Goal: Transaction & Acquisition: Purchase product/service

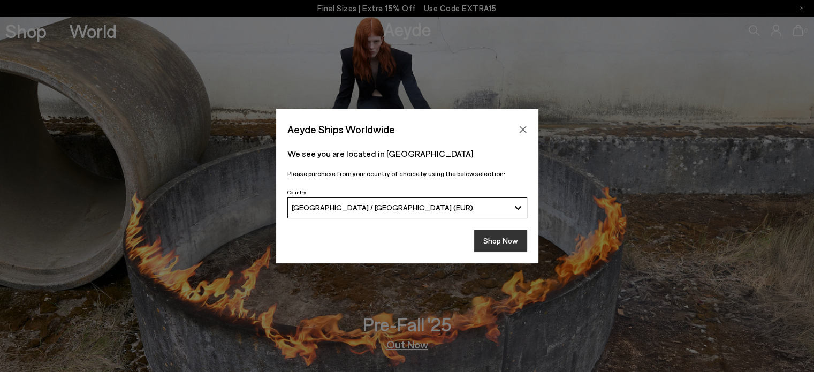
click at [513, 241] on button "Shop Now" at bounding box center [500, 240] width 53 height 22
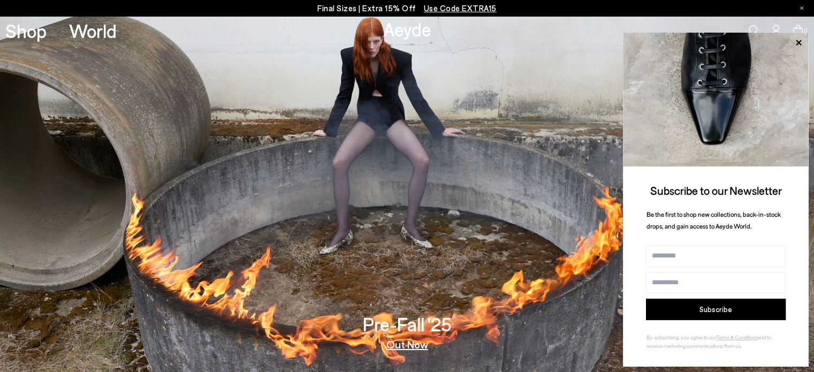
click at [436, 5] on span "Use Code EXTRA15" at bounding box center [460, 8] width 73 height 10
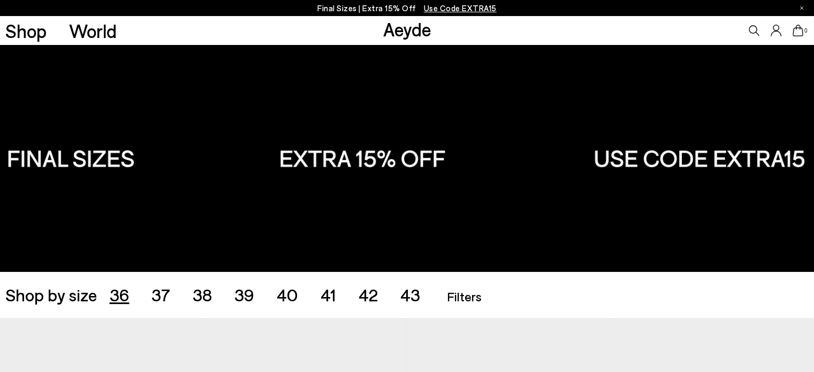
click at [118, 293] on span "36" at bounding box center [119, 294] width 20 height 20
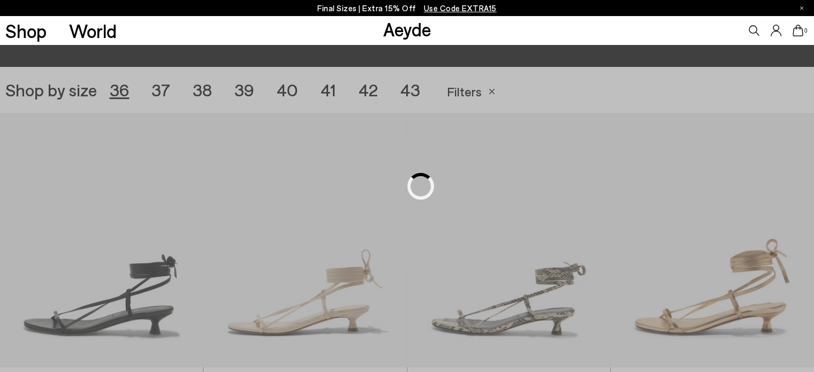
scroll to position [227, 0]
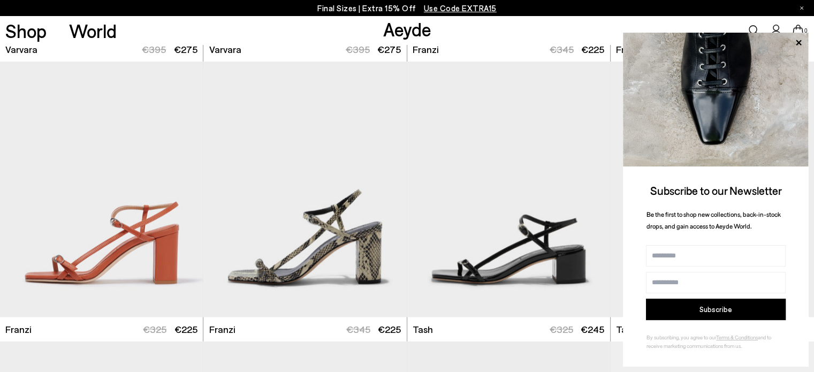
scroll to position [1935, 0]
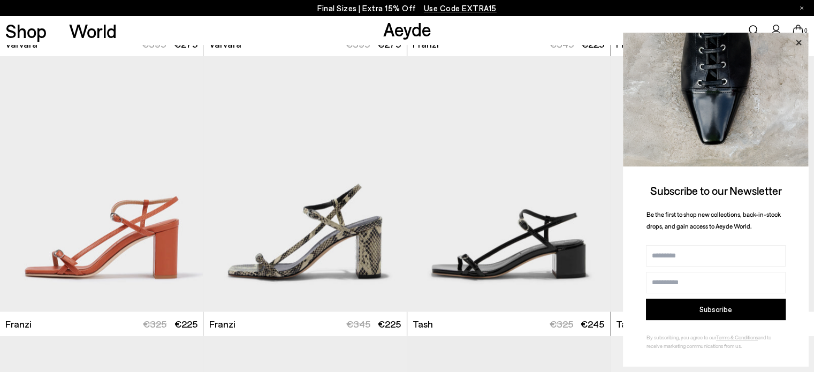
click at [799, 40] on icon at bounding box center [798, 43] width 14 height 14
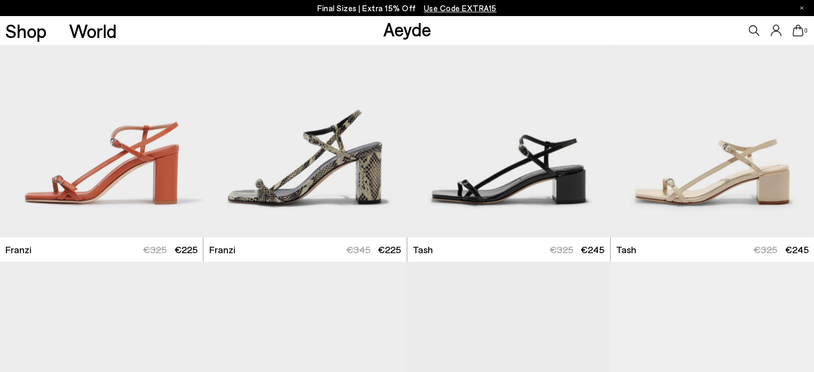
scroll to position [2014, 0]
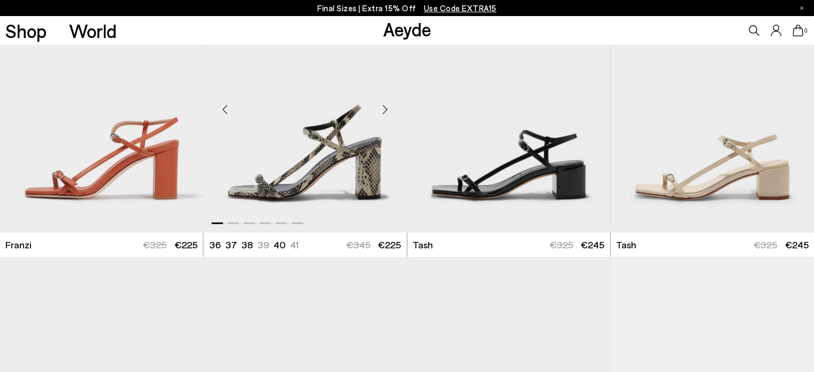
click at [379, 111] on div "Next slide" at bounding box center [385, 109] width 32 height 32
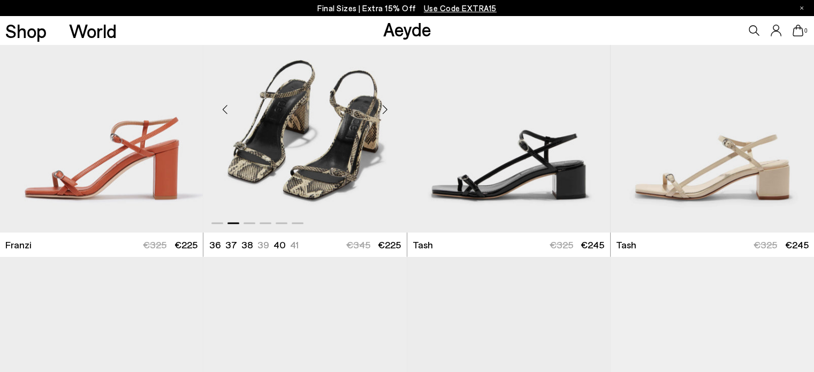
click at [379, 111] on div "Next slide" at bounding box center [385, 109] width 32 height 32
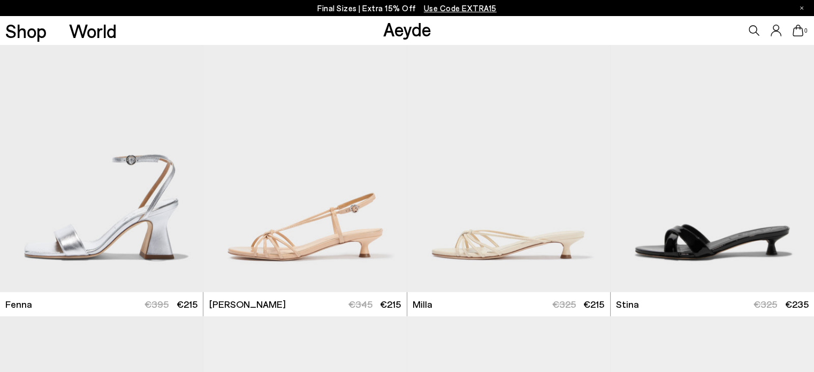
scroll to position [2865, 0]
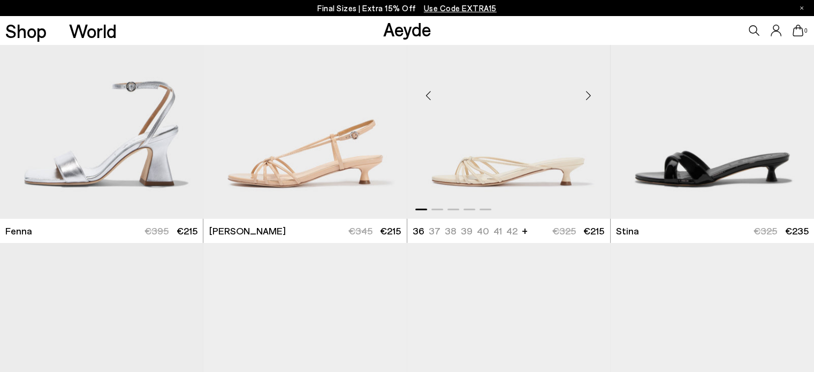
click at [586, 102] on div "Next slide" at bounding box center [588, 95] width 32 height 32
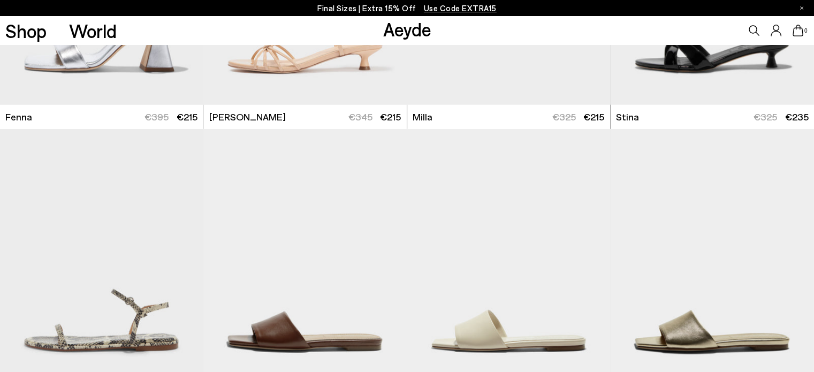
scroll to position [3091, 0]
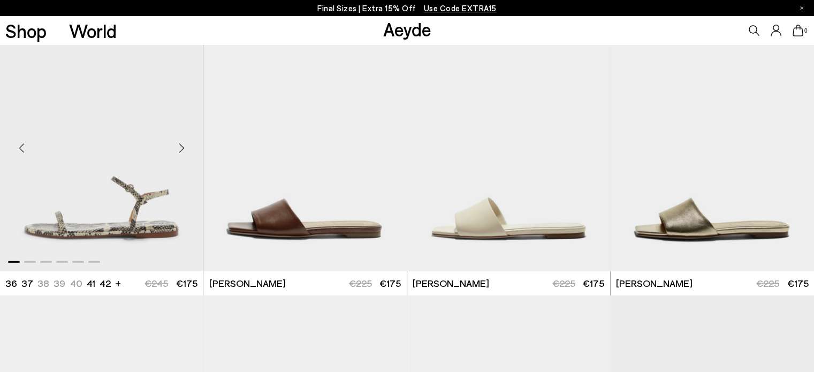
click at [181, 150] on div "Next slide" at bounding box center [181, 148] width 32 height 32
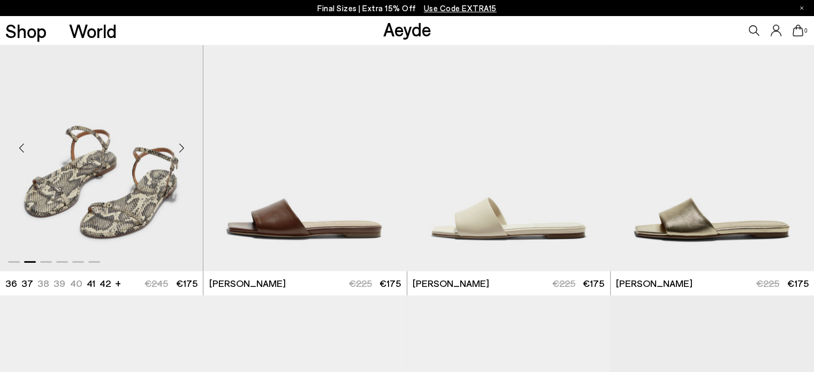
click at [181, 150] on div "Next slide" at bounding box center [181, 148] width 32 height 32
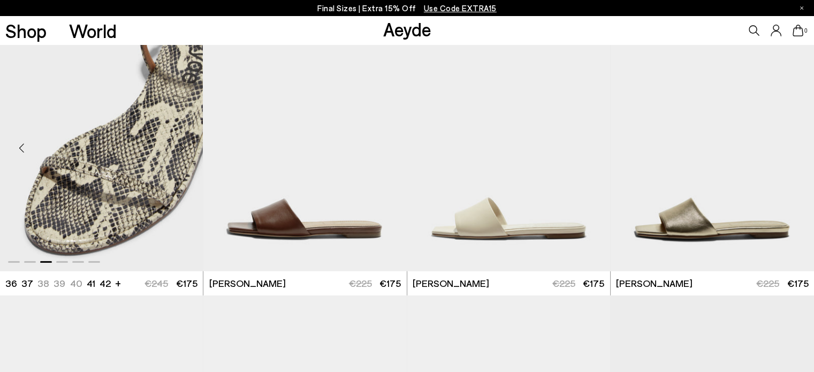
click at [181, 150] on div "Next slide" at bounding box center [181, 148] width 32 height 32
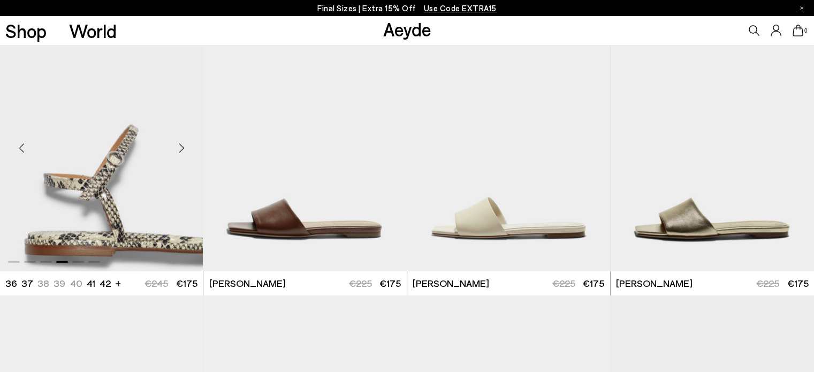
click at [181, 150] on div "Next slide" at bounding box center [181, 148] width 32 height 32
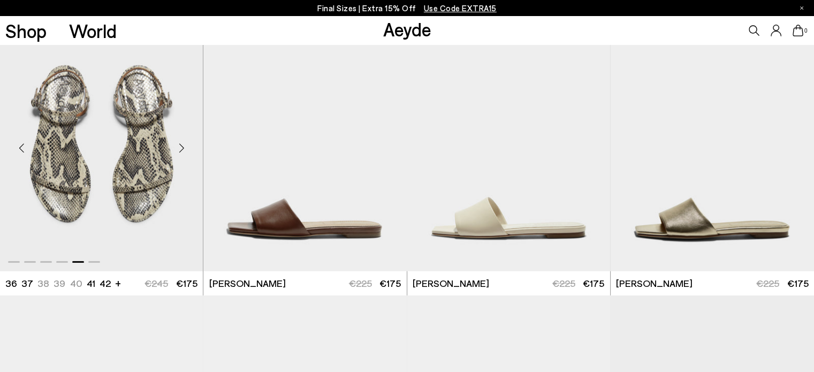
click at [181, 150] on div "Next slide" at bounding box center [181, 148] width 32 height 32
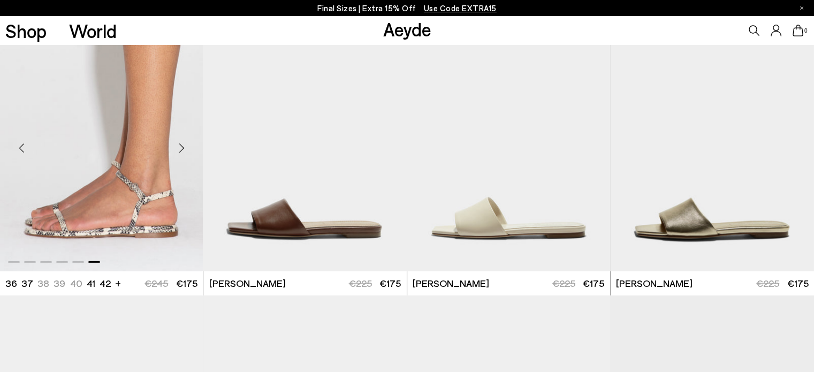
click at [181, 150] on div "Next slide" at bounding box center [181, 148] width 32 height 32
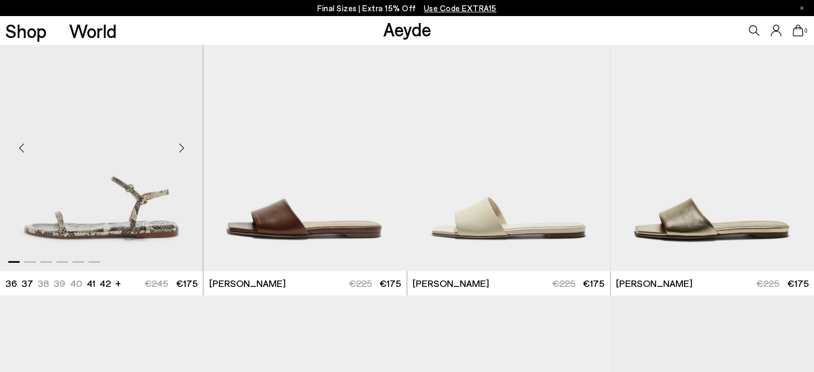
click at [181, 150] on div "Next slide" at bounding box center [181, 148] width 32 height 32
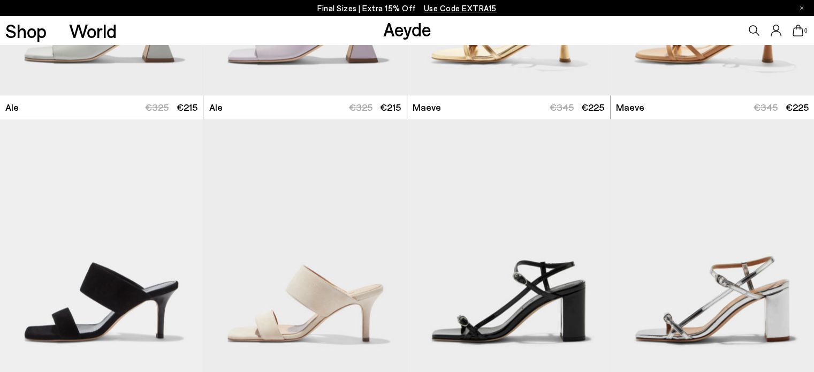
scroll to position [1529, 0]
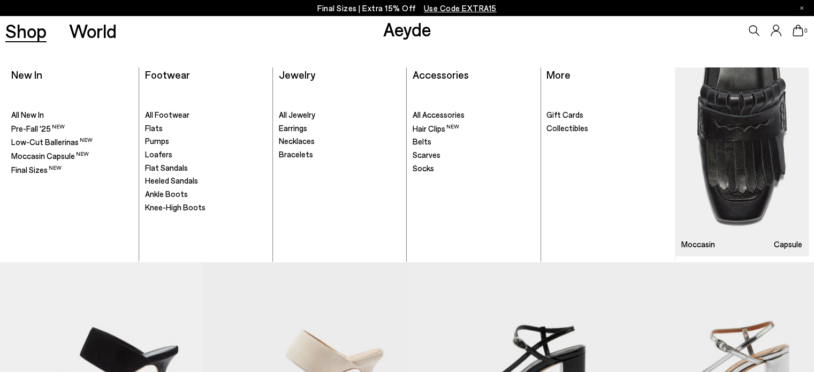
click at [22, 31] on link "Shop" at bounding box center [25, 30] width 41 height 19
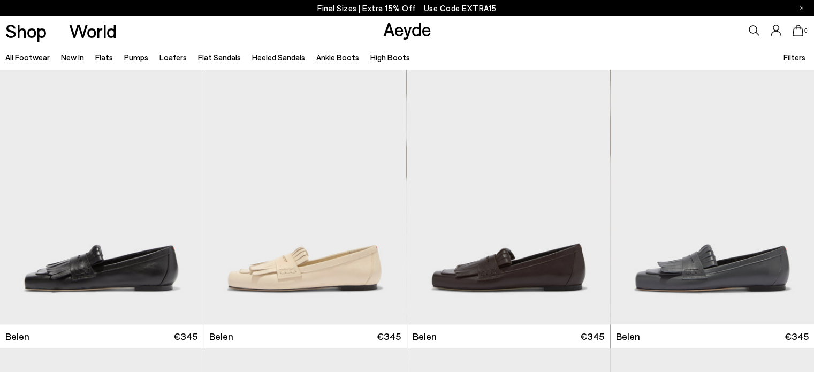
click at [336, 57] on link "Ankle Boots" at bounding box center [337, 57] width 43 height 10
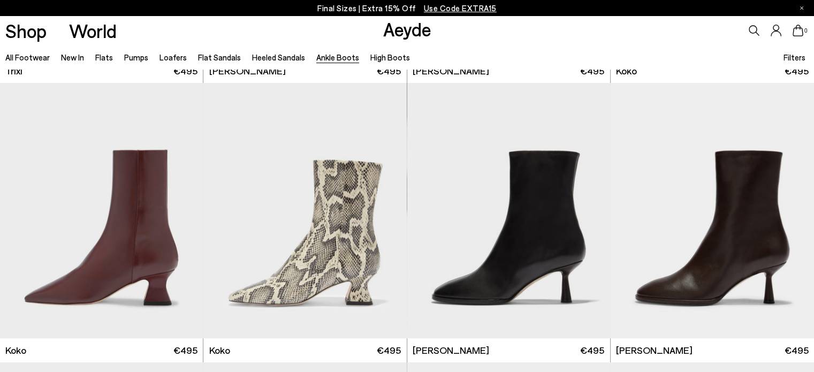
scroll to position [616, 0]
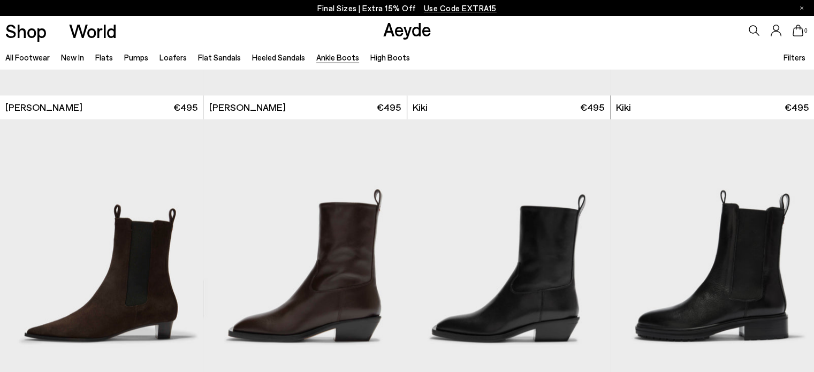
scroll to position [1707, 0]
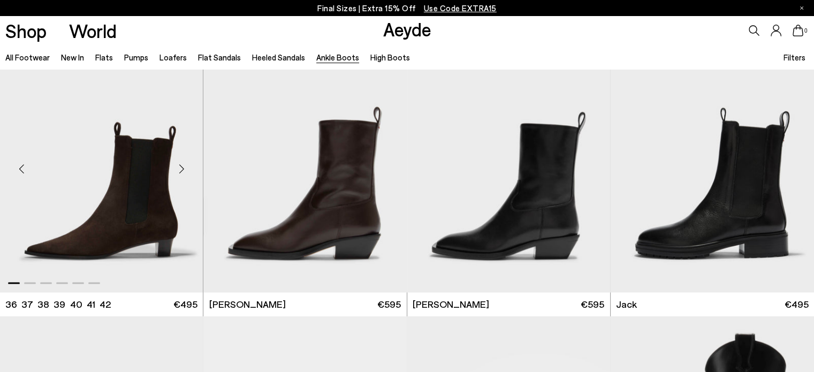
click at [182, 170] on div "Next slide" at bounding box center [181, 168] width 32 height 32
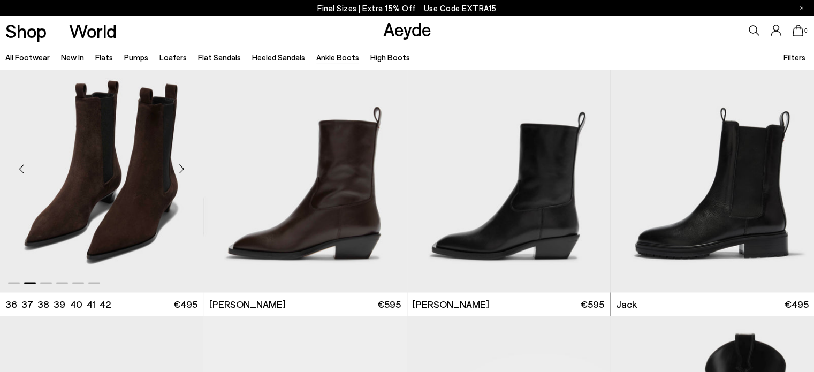
click at [182, 170] on div "Next slide" at bounding box center [181, 168] width 32 height 32
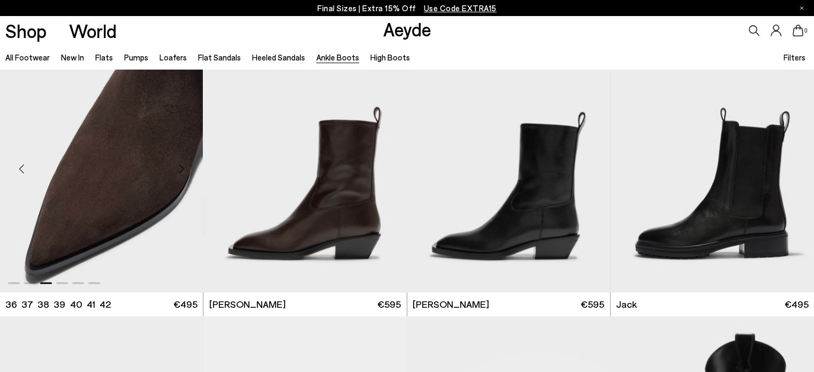
click at [182, 170] on div "Next slide" at bounding box center [181, 168] width 32 height 32
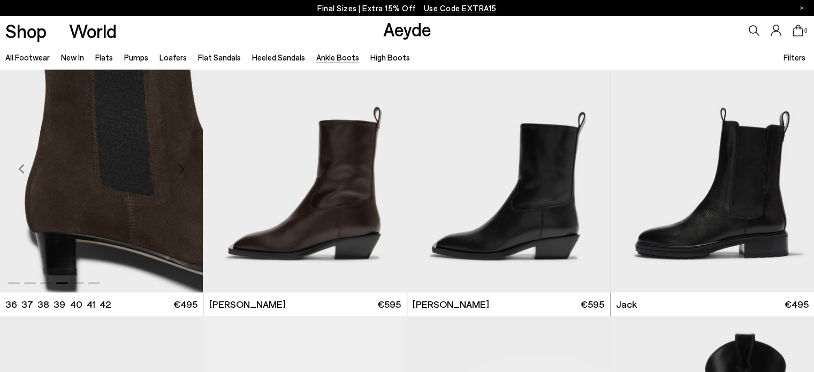
click at [182, 170] on div "Next slide" at bounding box center [181, 168] width 32 height 32
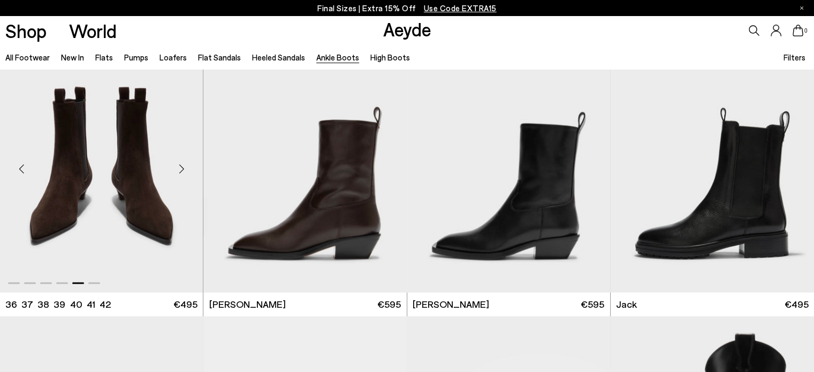
click at [182, 170] on div "Next slide" at bounding box center [181, 168] width 32 height 32
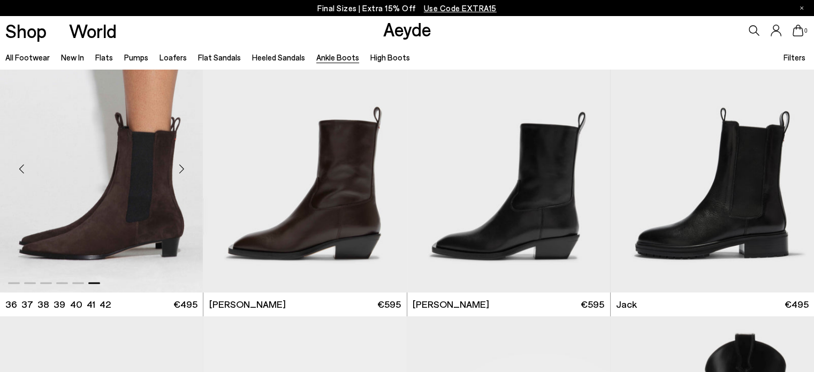
click at [148, 196] on img "6 / 6" at bounding box center [101, 164] width 203 height 255
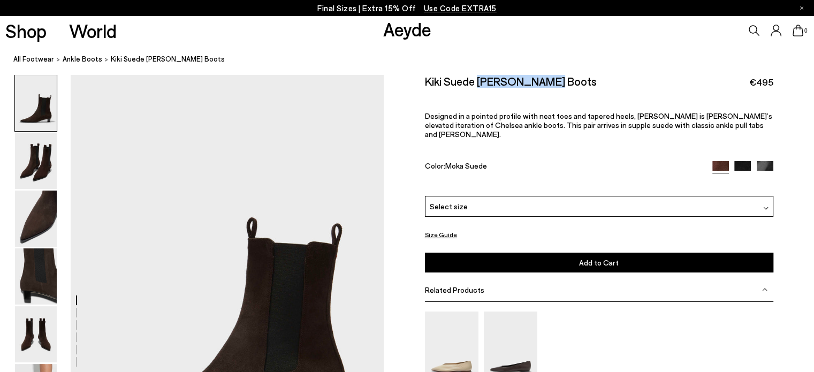
drag, startPoint x: 479, startPoint y: 82, endPoint x: 554, endPoint y: 76, distance: 75.1
click at [554, 76] on div "Kiki Suede [PERSON_NAME] Boots €495" at bounding box center [599, 81] width 348 height 14
copy h2 "Chelsea Boots"
